Goal: Check status: Check status

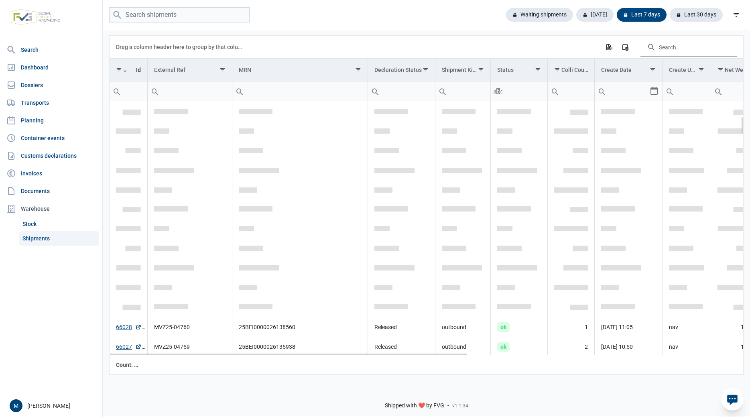
scroll to position [217, 0]
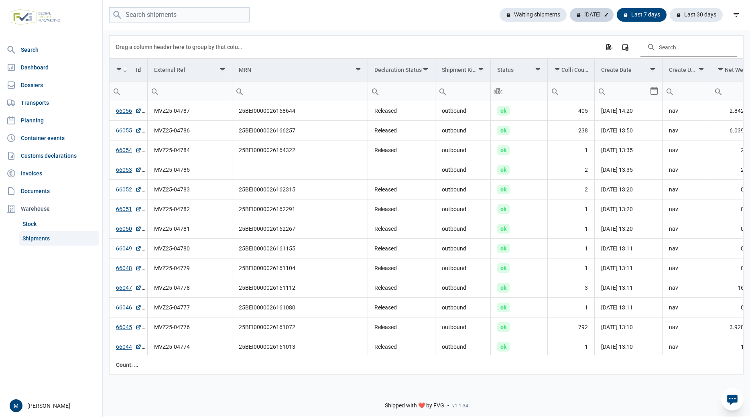
click at [594, 19] on div "Today" at bounding box center [592, 15] width 44 height 14
click at [127, 113] on link "66056" at bounding box center [129, 111] width 26 height 8
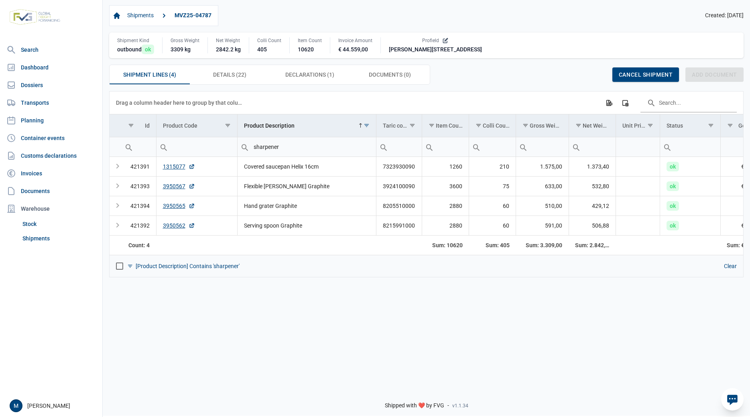
click at [448, 42] on icon at bounding box center [446, 40] width 4 height 4
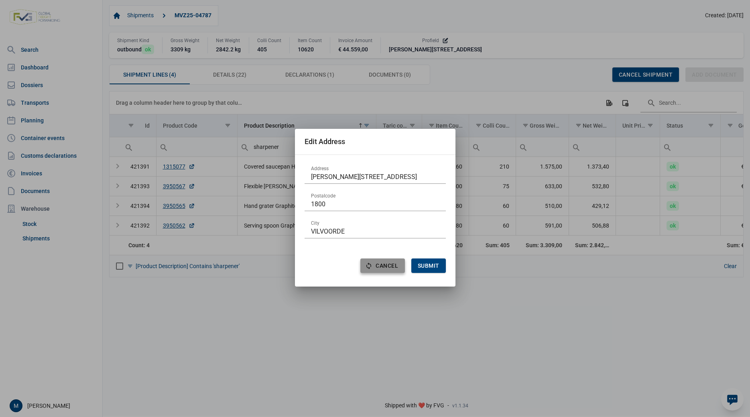
click at [386, 269] on span "Cancel" at bounding box center [386, 265] width 22 height 6
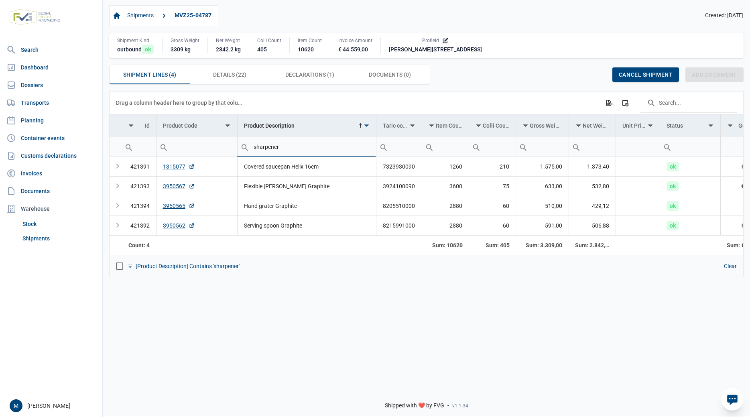
drag, startPoint x: 312, startPoint y: 148, endPoint x: 84, endPoint y: 145, distance: 228.3
click at [237, 145] on input "sharpener" at bounding box center [306, 146] width 138 height 19
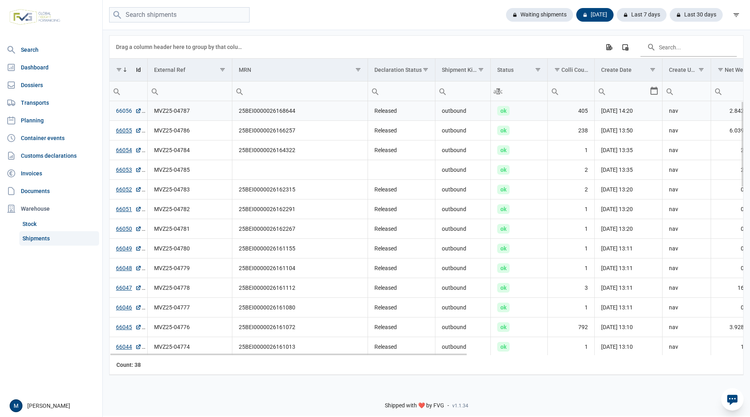
click at [125, 112] on link "66056" at bounding box center [129, 111] width 26 height 8
click at [126, 133] on link "66055" at bounding box center [129, 130] width 26 height 8
